Goal: Information Seeking & Learning: Check status

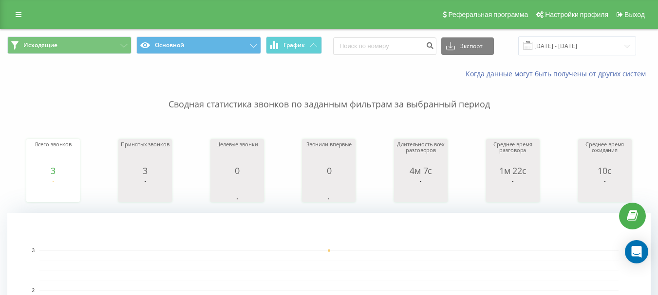
click at [469, 103] on font "Сводная статистика звонков по заданным фильтрам за выбранный период" at bounding box center [328, 104] width 321 height 12
click at [491, 106] on p "Сводная статистика звонков по заданным фильтрам за выбранный период" at bounding box center [328, 95] width 643 height 32
click at [491, 107] on p "Сводная статистика звонков по заданным фильтрам за выбранный период" at bounding box center [328, 95] width 643 height 32
click at [451, 103] on font "Сводная статистика звонков по заданным фильтрам за выбранный период" at bounding box center [328, 104] width 321 height 12
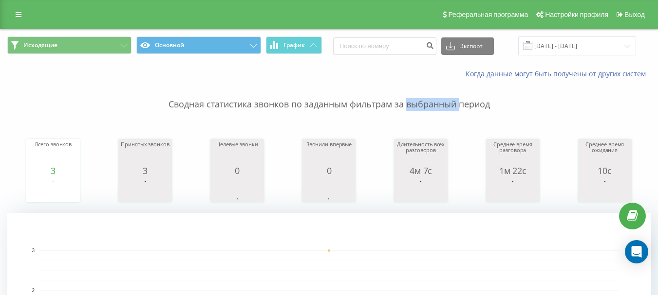
click at [451, 103] on font "Сводная статистика звонков по заданным фильтрам за выбранный период" at bounding box center [328, 104] width 321 height 12
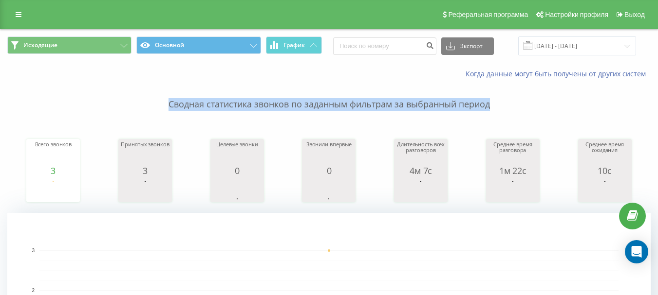
click at [451, 103] on font "Сводная статистика звонков по заданным фильтрам за выбранный период" at bounding box center [328, 104] width 321 height 12
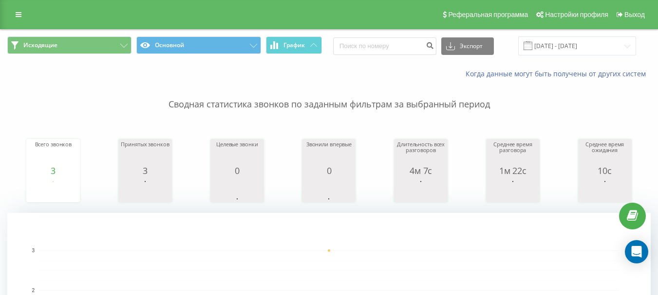
click at [503, 112] on div "Сводная статистика звонков по заданным фильтрам за выбранный период Всего звонк…" at bounding box center [328, 243] width 643 height 329
